Goal: Task Accomplishment & Management: Use online tool/utility

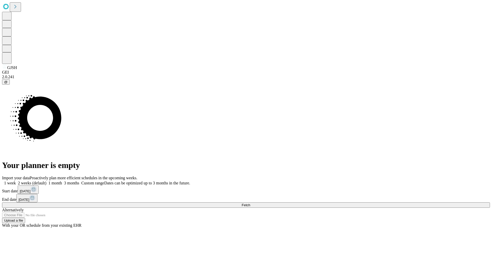
click at [250, 203] on span "Fetch" at bounding box center [246, 205] width 8 height 4
